Goal: Navigation & Orientation: Find specific page/section

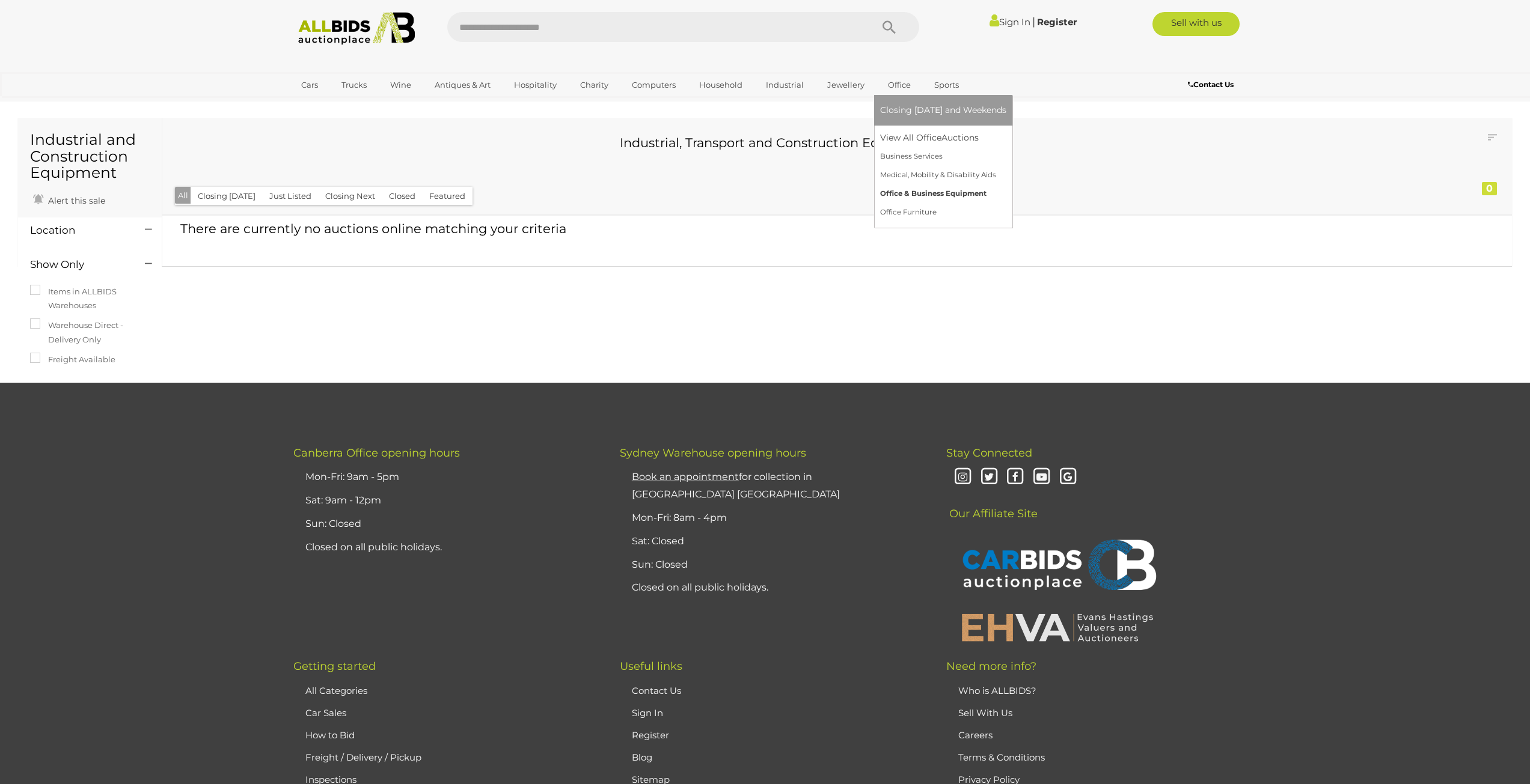
click at [923, 195] on link "Office & Business Equipment" at bounding box center [943, 194] width 126 height 19
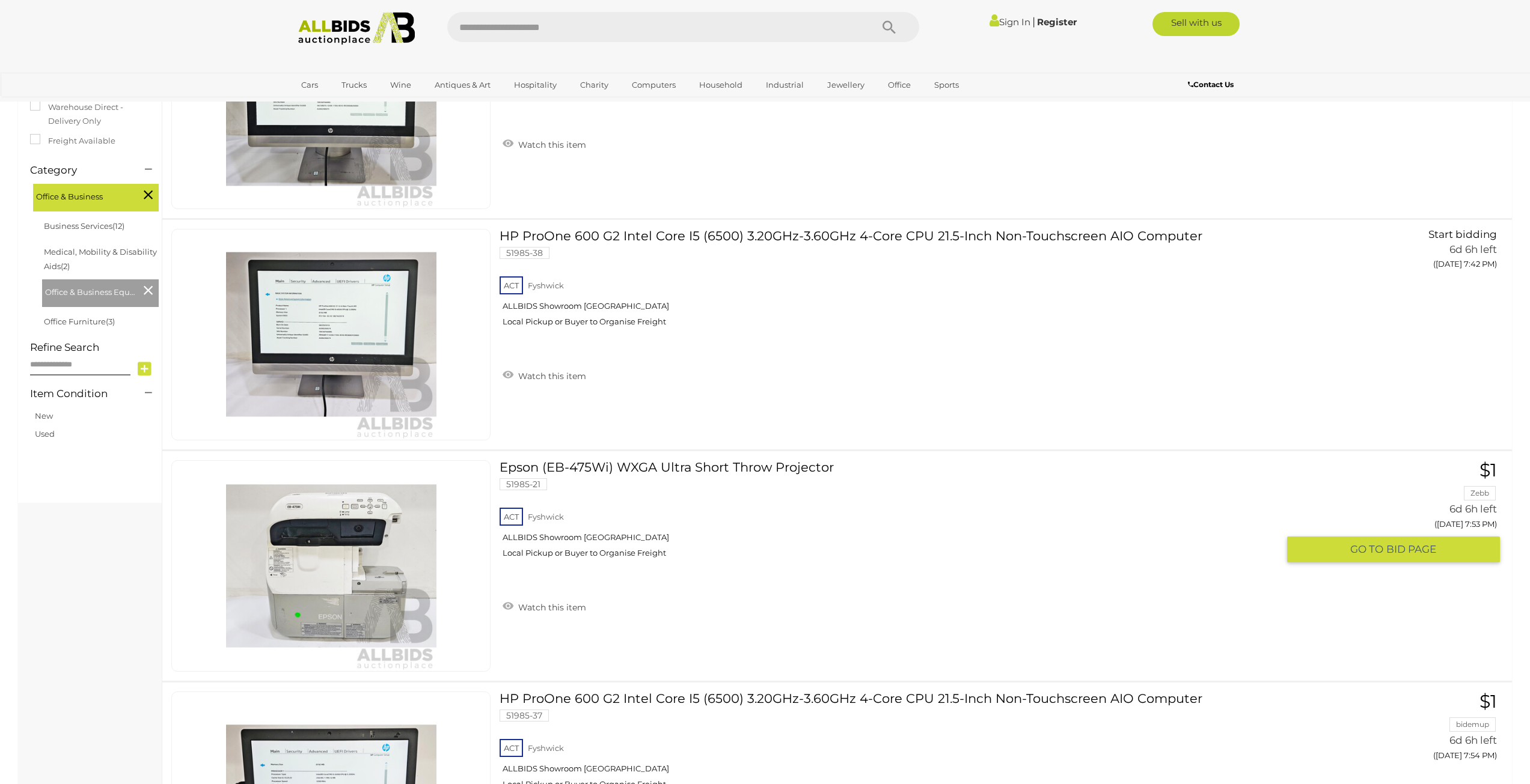
scroll to position [60, 0]
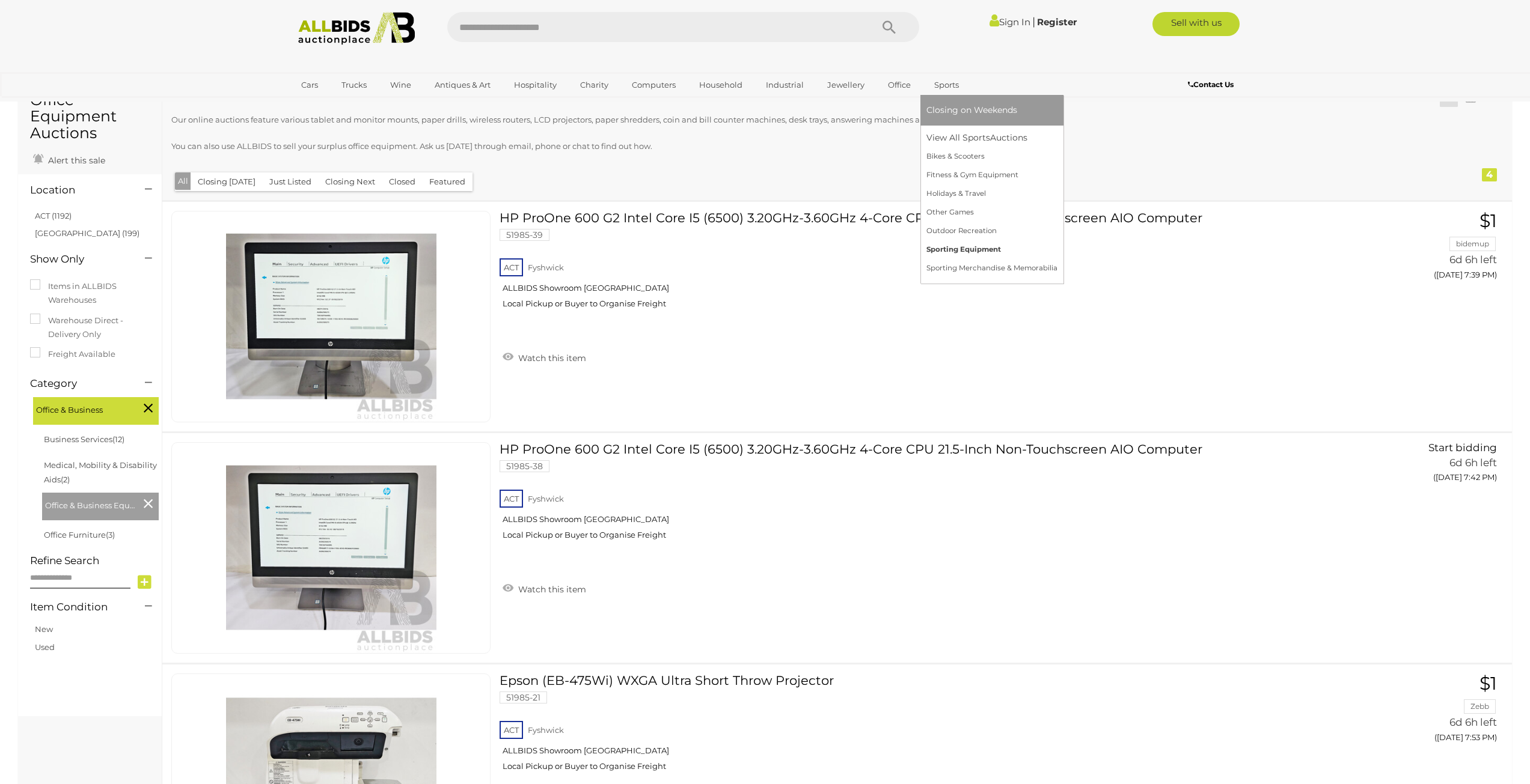
click at [962, 248] on link "Sporting Equipment" at bounding box center [992, 249] width 131 height 19
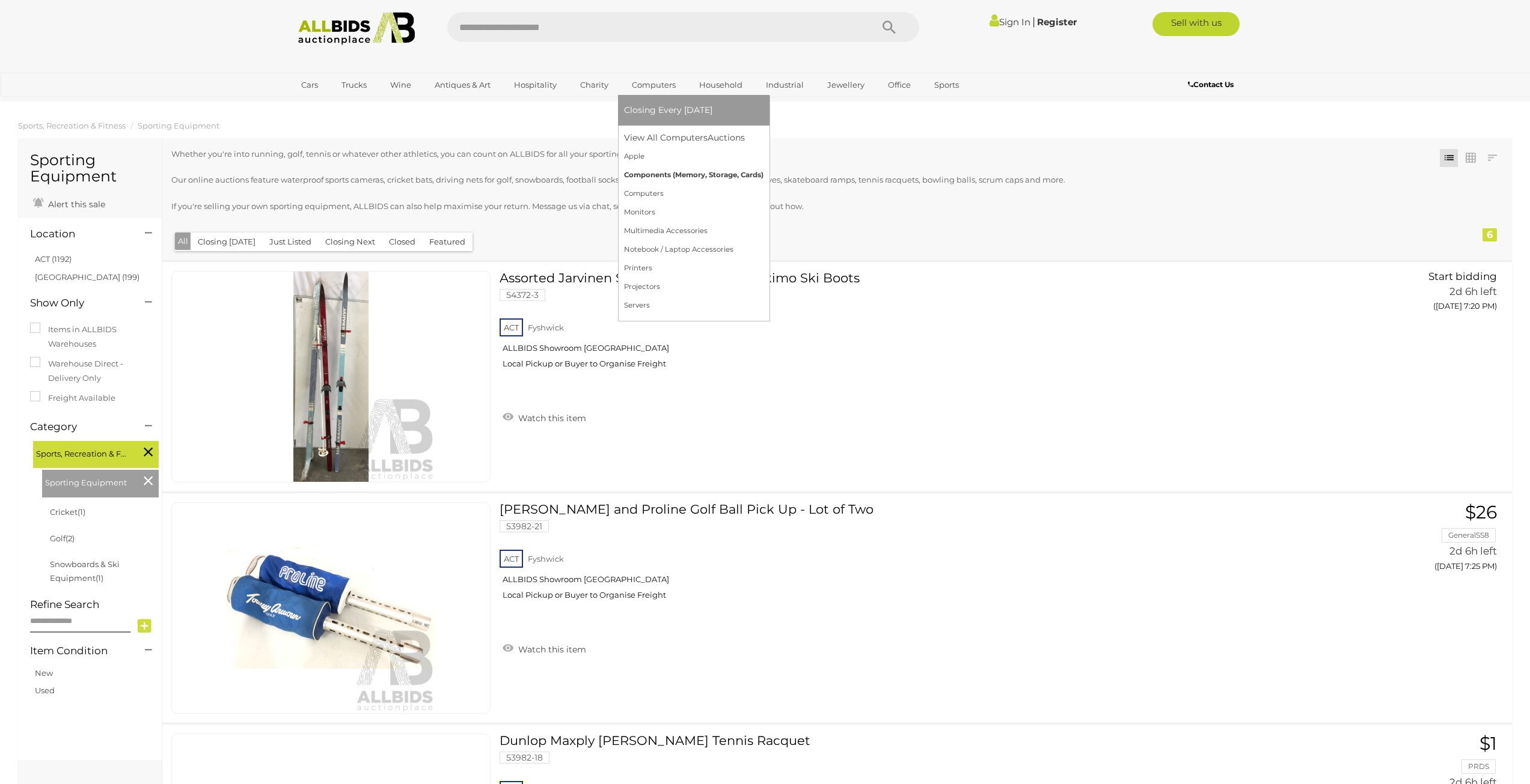
click at [654, 177] on link "Components (Memory, Storage, Cards)" at bounding box center [694, 175] width 139 height 19
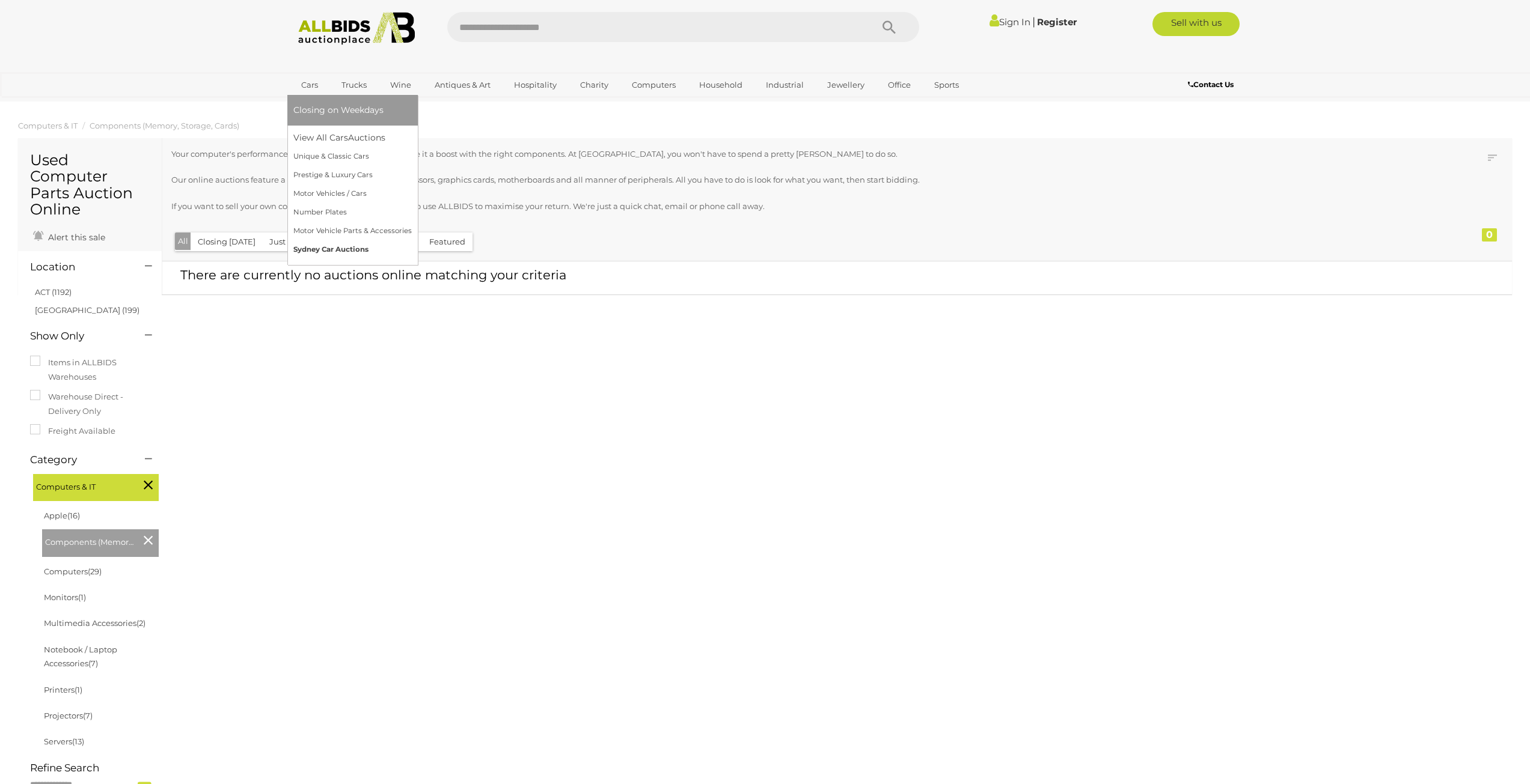
click at [334, 251] on link "Sydney Car Auctions" at bounding box center [352, 249] width 119 height 19
